Goal: Information Seeking & Learning: Learn about a topic

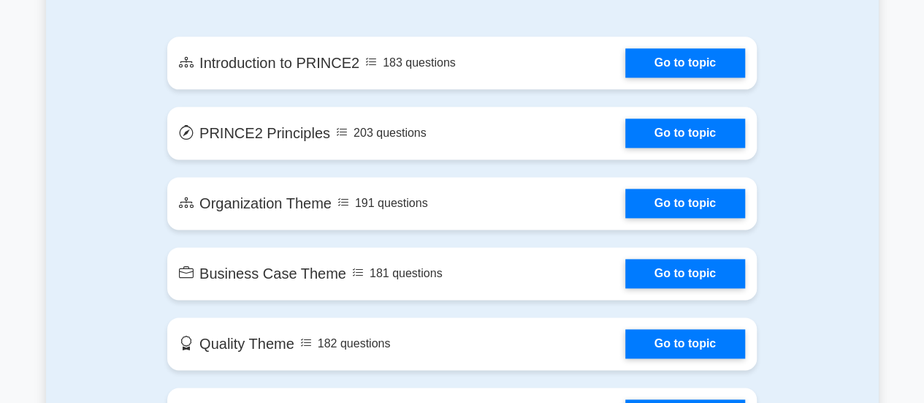
scroll to position [883, 0]
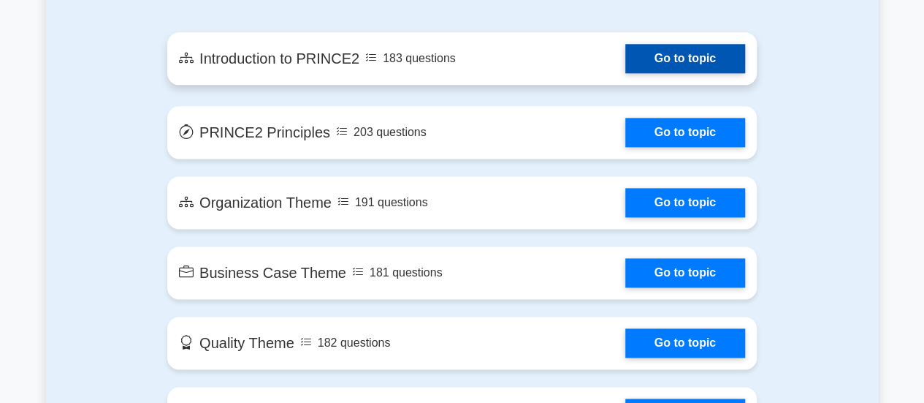
click at [646, 58] on link "Go to topic" at bounding box center [685, 58] width 120 height 29
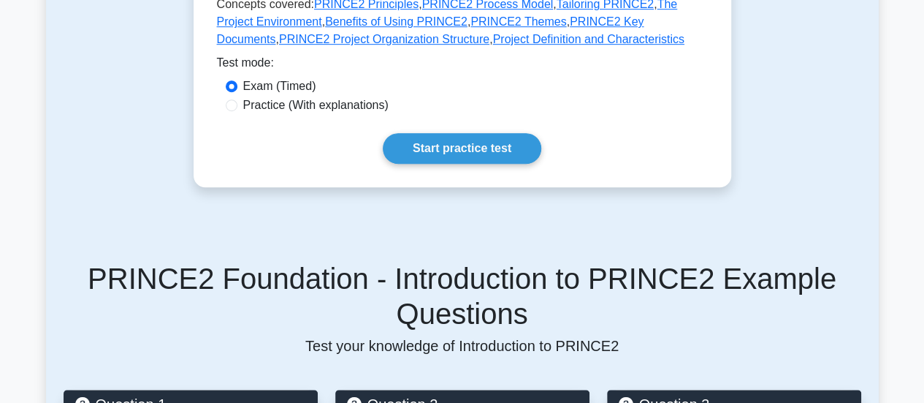
scroll to position [339, 0]
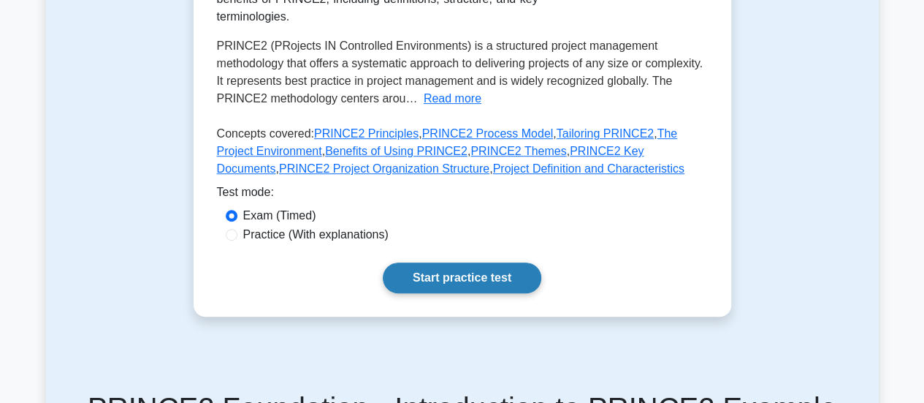
click at [440, 275] on link "Start practice test" at bounding box center [462, 277] width 159 height 31
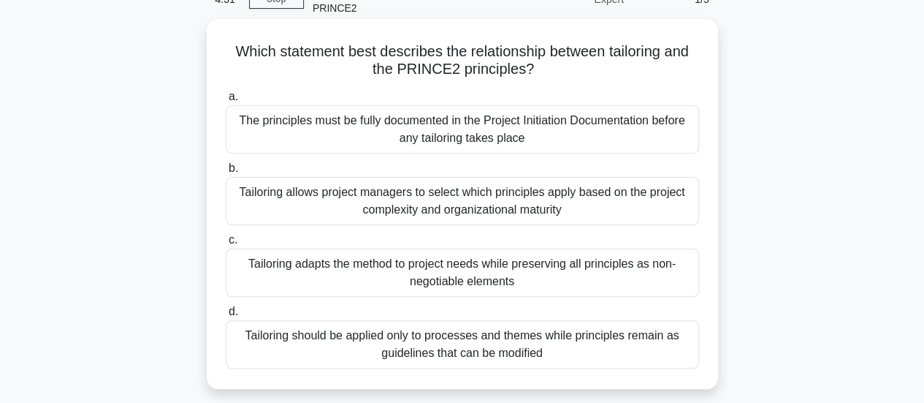
scroll to position [83, 0]
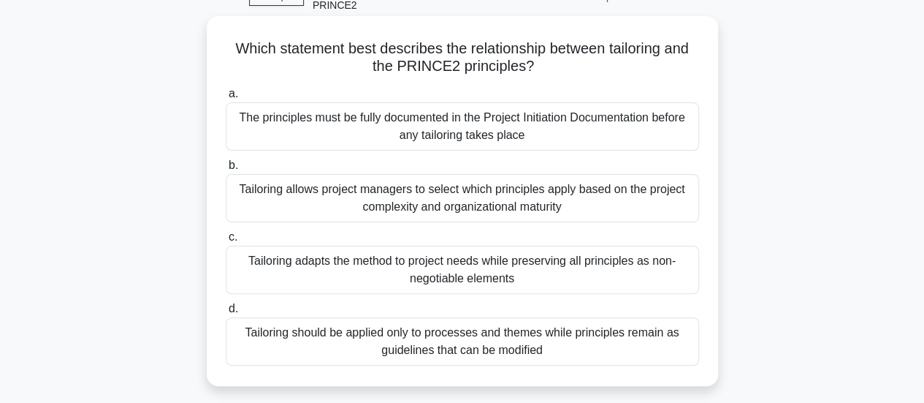
click at [466, 270] on div "Tailoring adapts the method to project needs while preserving all principles as…" at bounding box center [462, 270] width 473 height 48
click at [226, 242] on input "c. Tailoring adapts the method to project needs while preserving all principles…" at bounding box center [226, 236] width 0 height 9
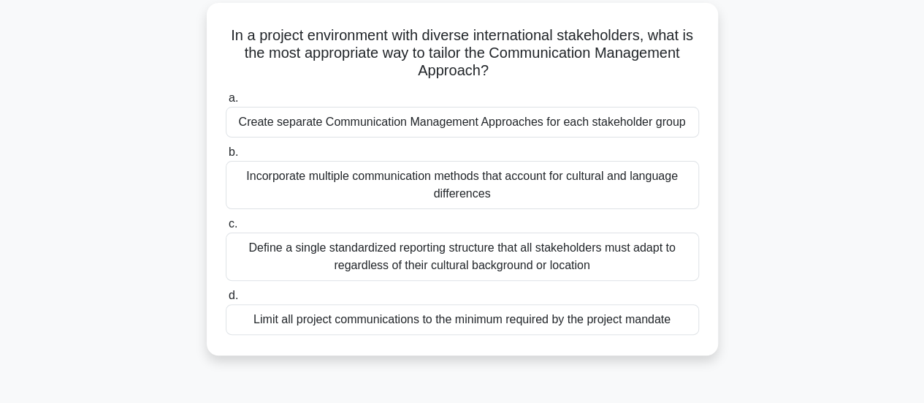
scroll to position [107, 0]
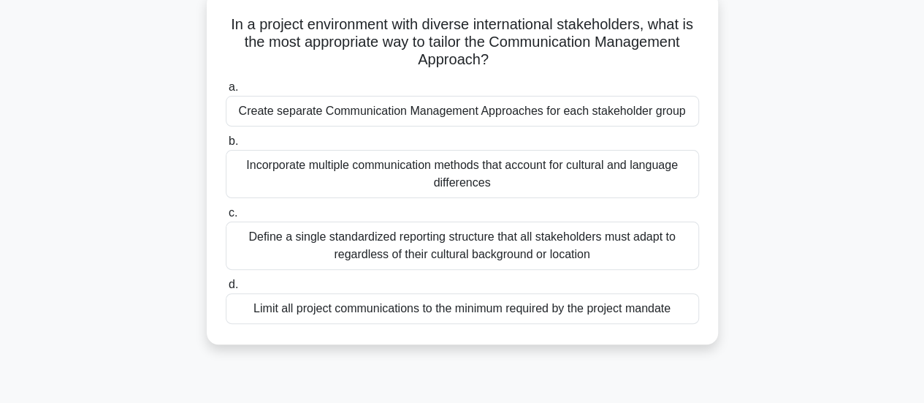
click at [447, 243] on div "Define a single standardized reporting structure that all stakeholders must ada…" at bounding box center [462, 245] width 473 height 48
click at [226, 218] on input "c. Define a single standardized reporting structure that all stakeholders must …" at bounding box center [226, 212] width 0 height 9
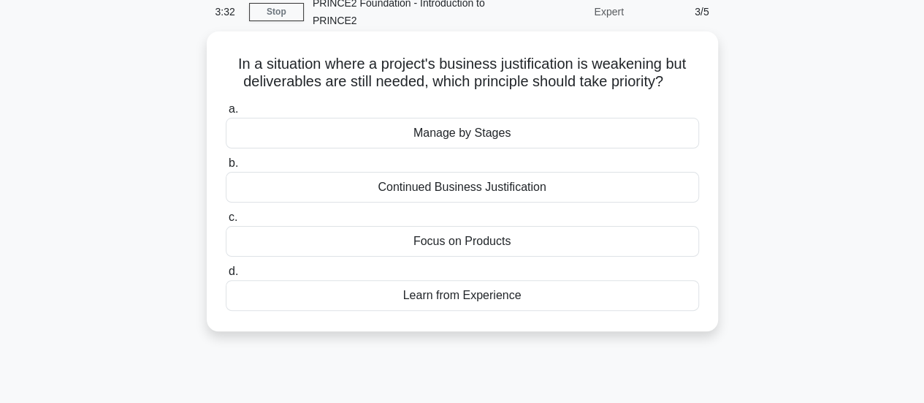
scroll to position [66, 0]
click at [460, 242] on div "Focus on Products" at bounding box center [462, 242] width 473 height 31
click at [226, 224] on input "c. Focus on Products" at bounding box center [226, 218] width 0 height 9
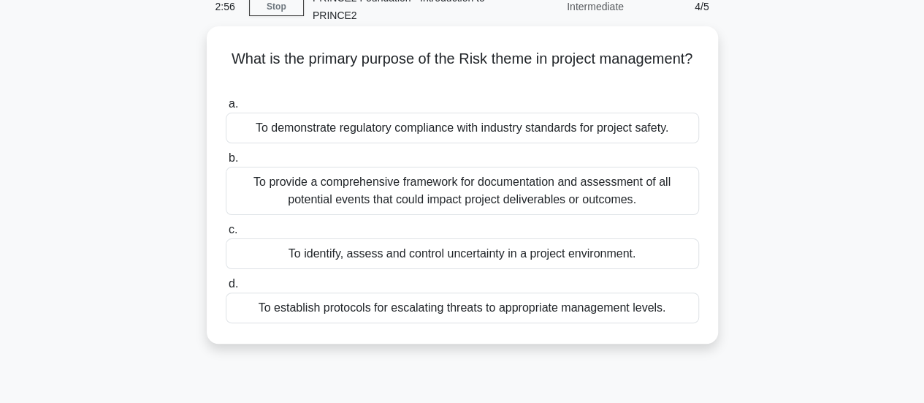
scroll to position [72, 0]
click at [454, 255] on div "To identify, assess and control uncertainty in a project environment." at bounding box center [462, 254] width 473 height 31
click at [226, 235] on input "c. To identify, assess and control uncertainty in a project environment." at bounding box center [226, 230] width 0 height 9
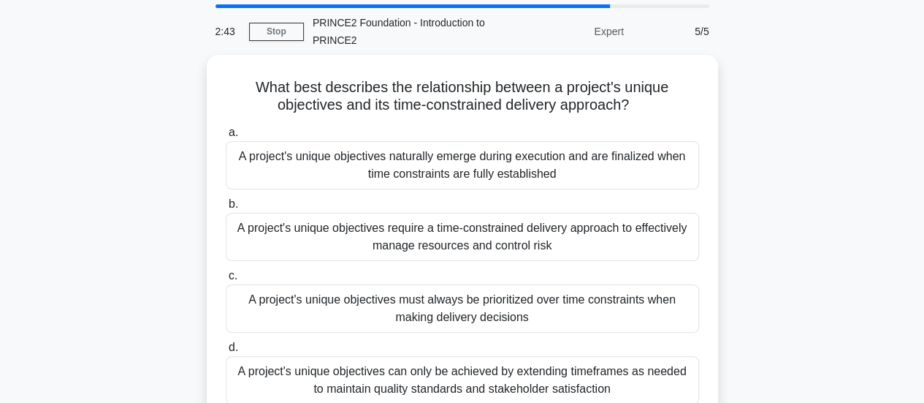
scroll to position [47, 0]
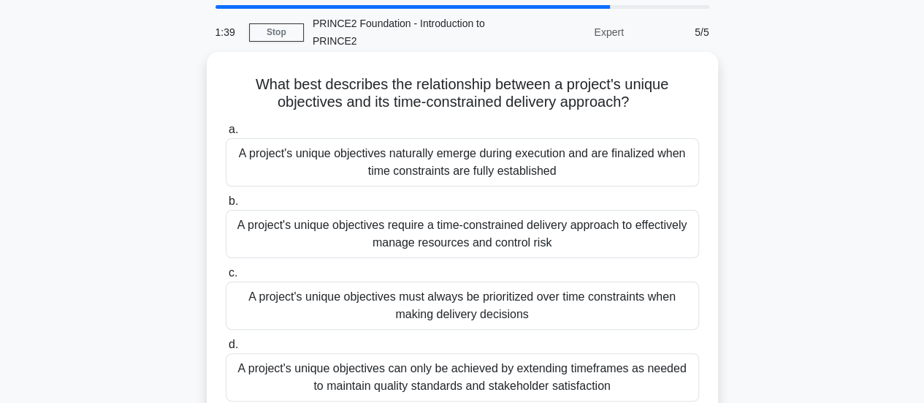
click at [457, 242] on div "A project's unique objectives require a time-constrained delivery approach to e…" at bounding box center [462, 234] width 473 height 48
click at [226, 206] on input "b. A project's unique objectives require a time-constrained delivery approach t…" at bounding box center [226, 201] width 0 height 9
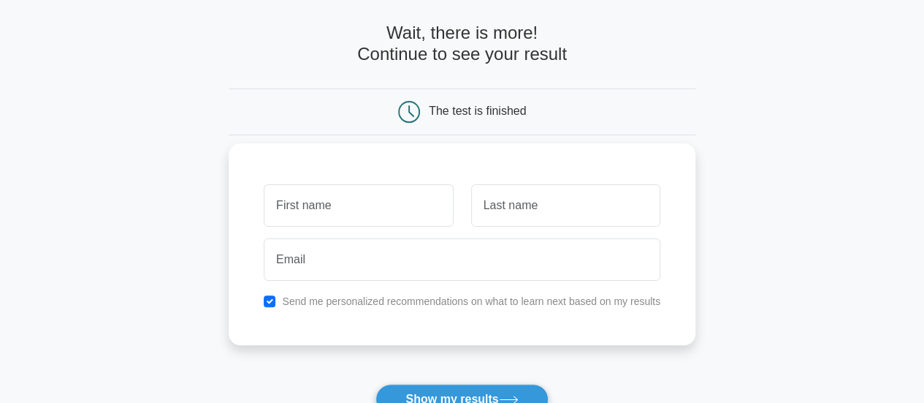
scroll to position [60, 0]
type input "Ashish"
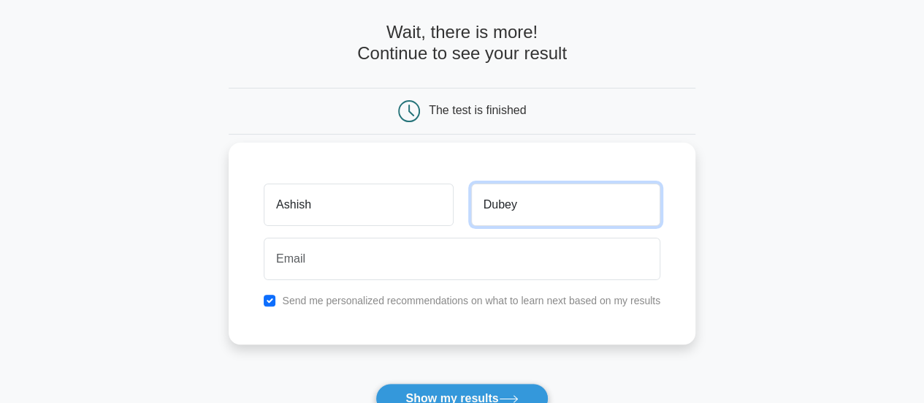
type input "Dubey"
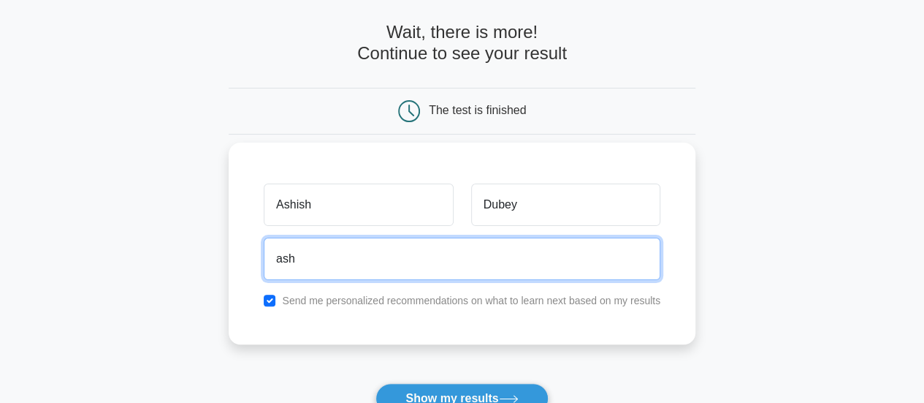
type input "ashish01july@gmail.com"
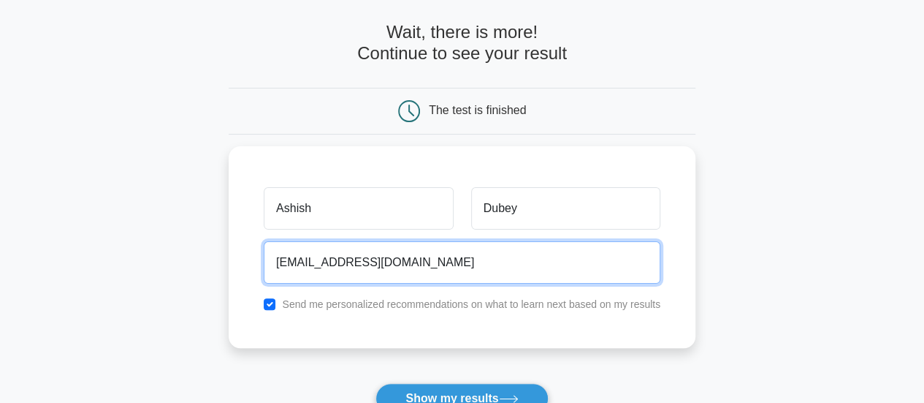
scroll to position [155, 0]
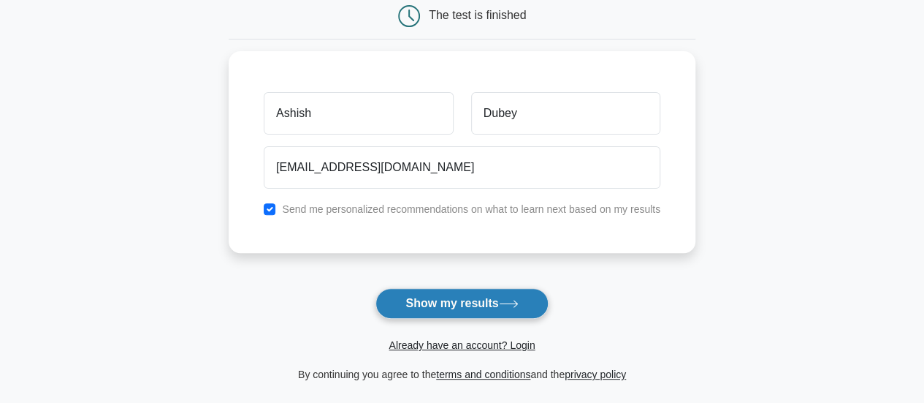
click at [429, 300] on button "Show my results" at bounding box center [462, 303] width 172 height 31
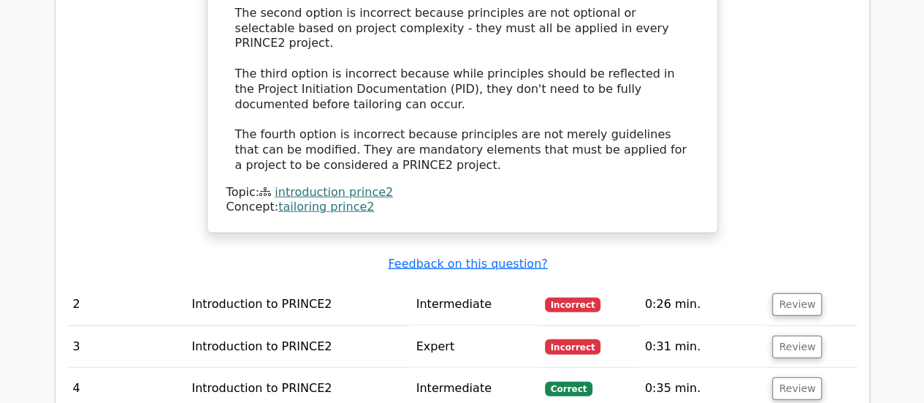
scroll to position [1719, 0]
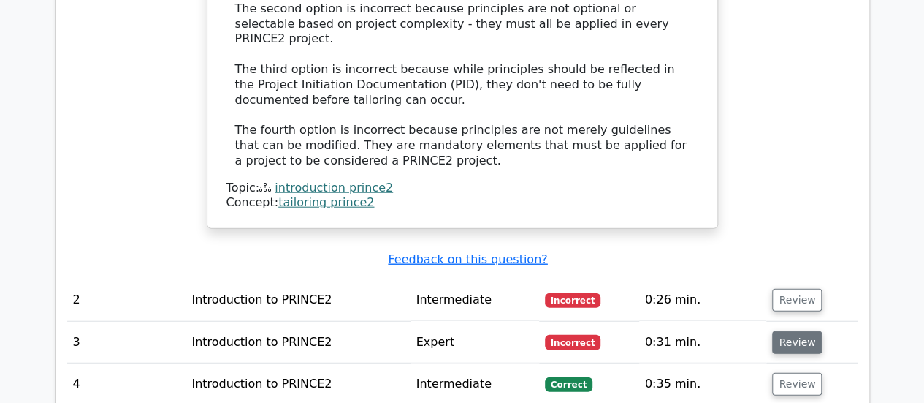
click at [788, 331] on button "Review" at bounding box center [797, 342] width 50 height 23
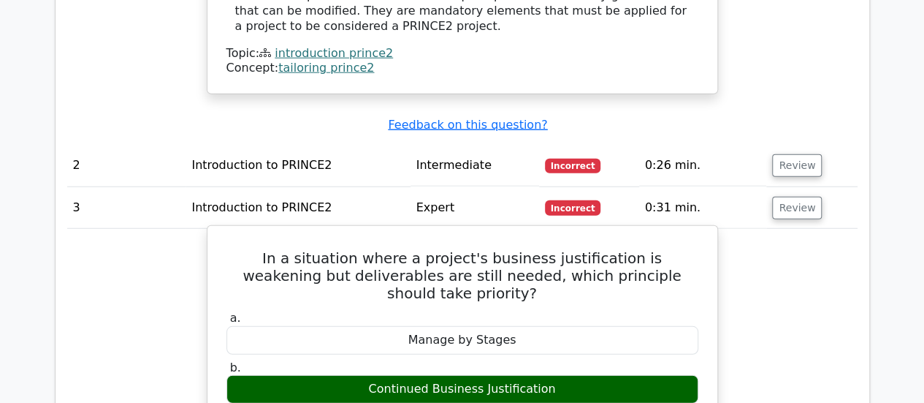
scroll to position [1856, 0]
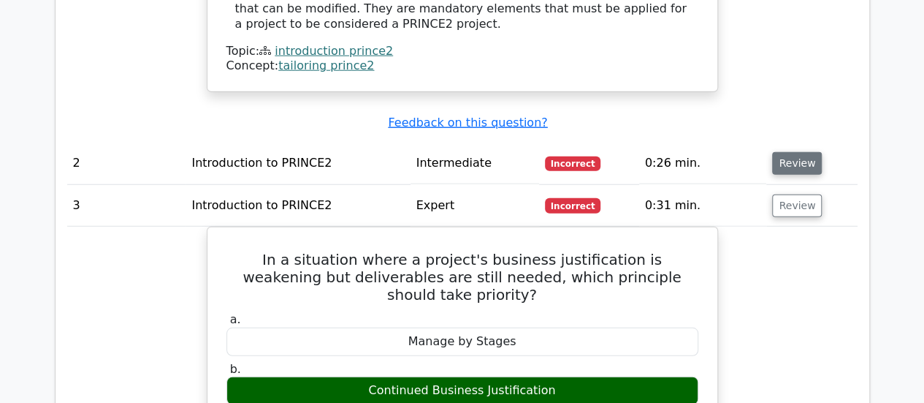
click at [785, 152] on button "Review" at bounding box center [797, 163] width 50 height 23
